Goal: Information Seeking & Learning: Learn about a topic

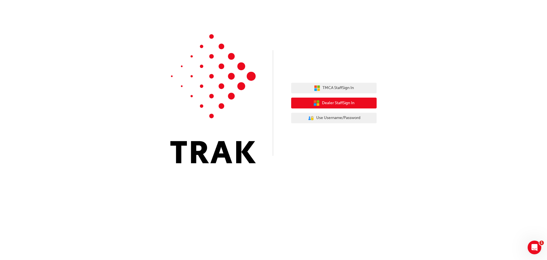
click at [339, 104] on span "Dealer Staff Sign In" at bounding box center [338, 103] width 32 height 7
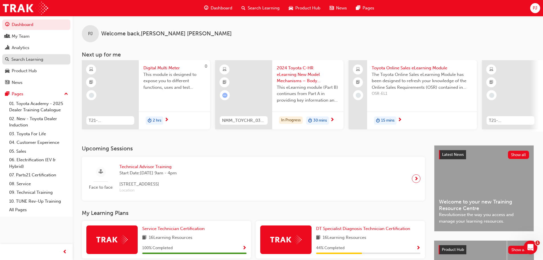
click at [30, 60] on div "Search Learning" at bounding box center [27, 59] width 32 height 7
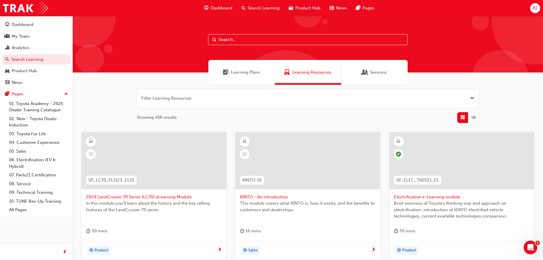
click at [248, 73] on span "Learning Plans" at bounding box center [245, 72] width 29 height 7
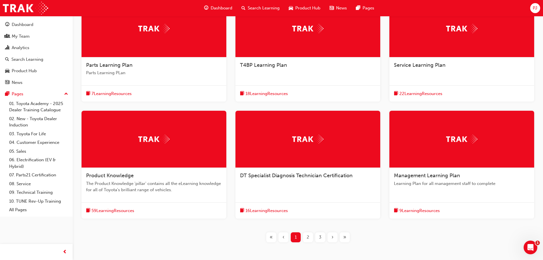
scroll to position [103, 0]
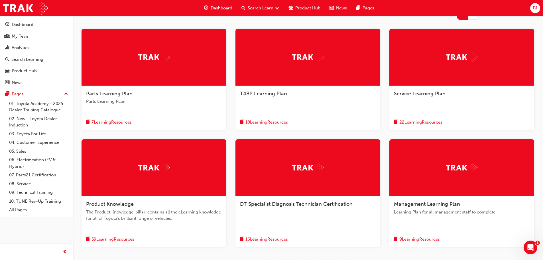
click at [425, 67] on div at bounding box center [461, 57] width 145 height 57
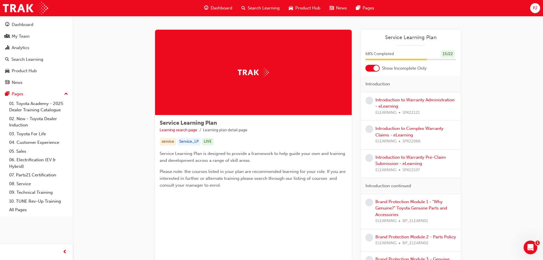
click at [537, 7] on div "PJ" at bounding box center [535, 8] width 10 height 10
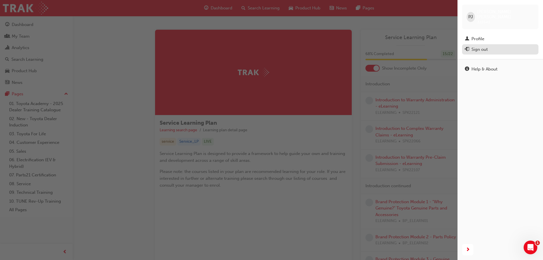
click at [482, 46] on div "Sign out" at bounding box center [479, 49] width 16 height 7
